Goal: Navigation & Orientation: Find specific page/section

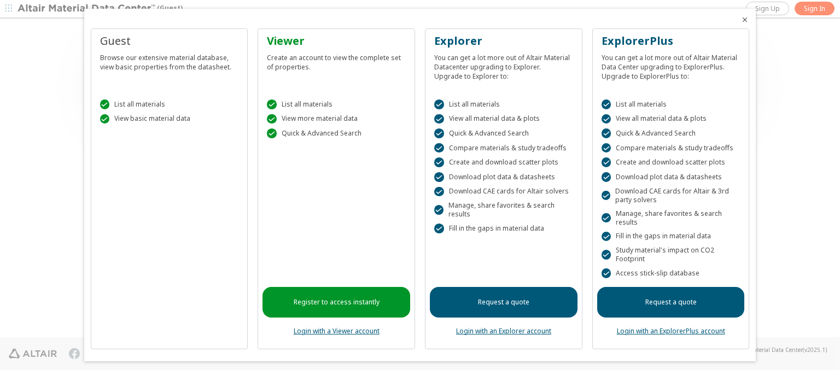
click at [740, 20] on icon "Close" at bounding box center [744, 19] width 9 height 9
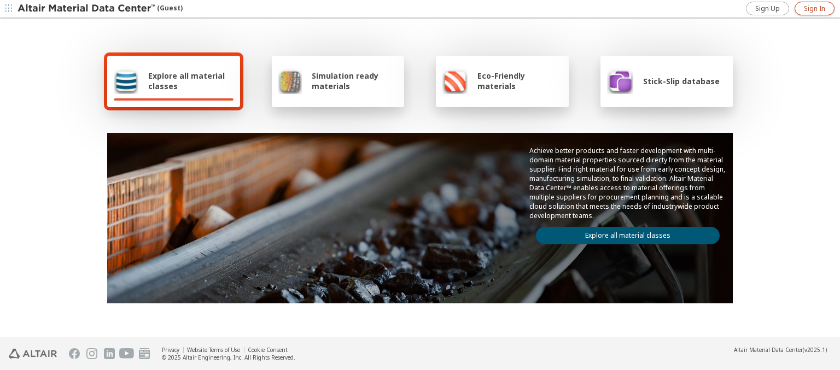
click at [814, 8] on span "Sign In" at bounding box center [814, 8] width 21 height 9
click at [87, 9] on img at bounding box center [86, 8] width 139 height 11
click at [186, 81] on span "Explore all material classes" at bounding box center [190, 81] width 85 height 21
click at [623, 233] on link "Explore all material classes" at bounding box center [628, 235] width 184 height 17
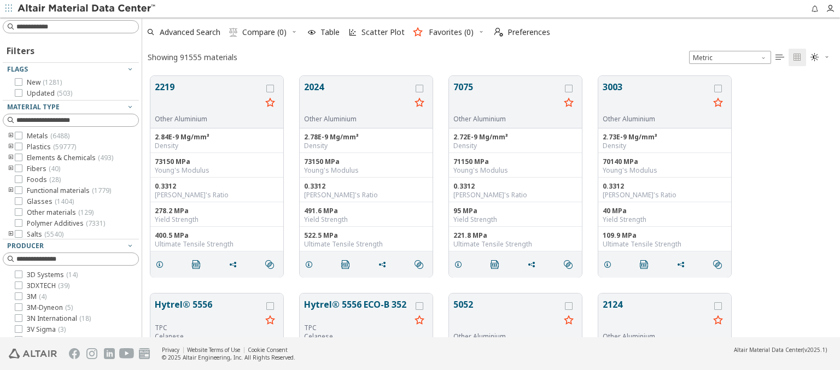
scroll to position [261, 689]
click at [87, 9] on img at bounding box center [86, 8] width 139 height 11
